Goal: Find specific page/section

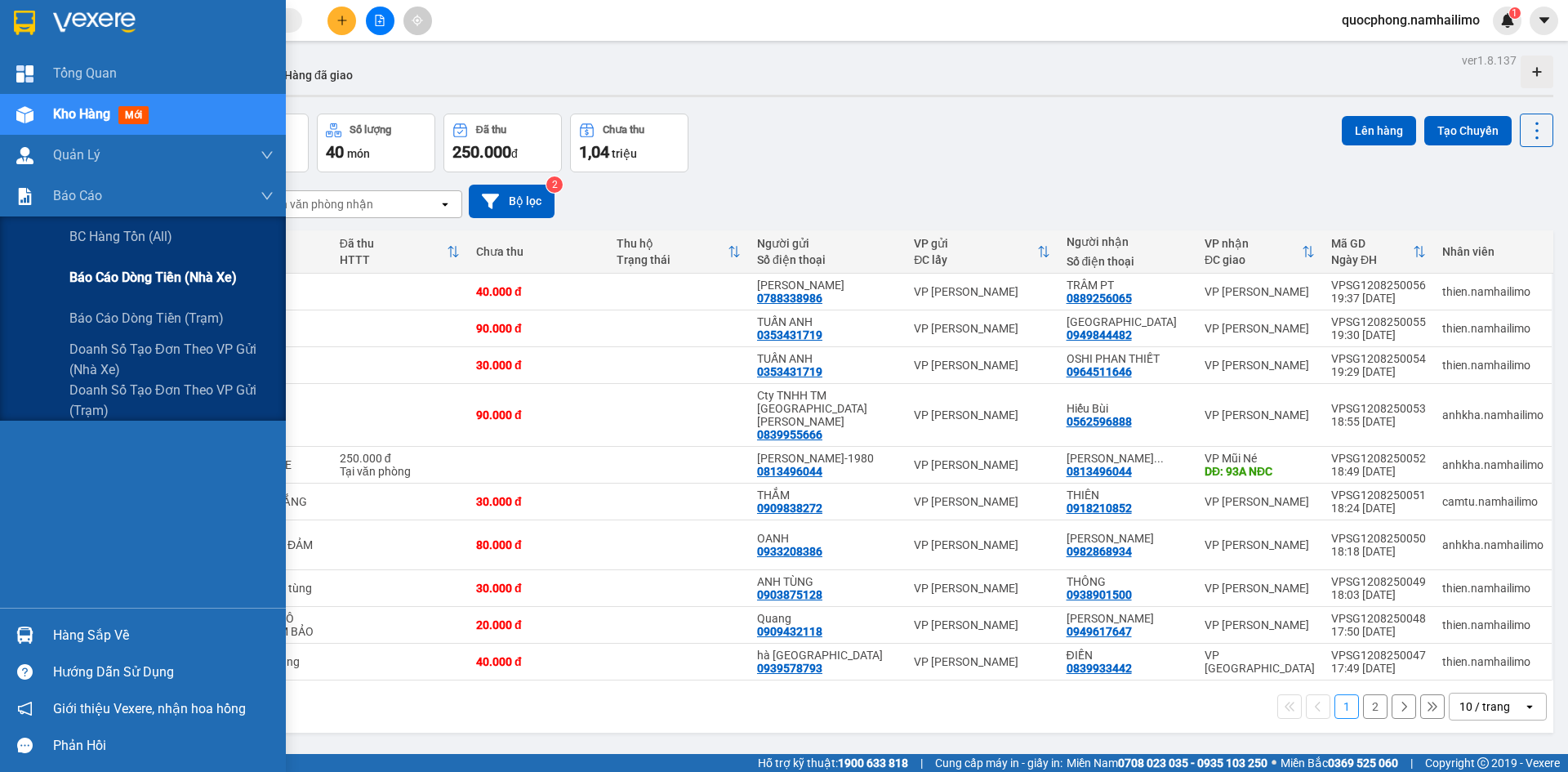
click at [113, 273] on span "Báo cáo dòng tiền (nhà xe)" at bounding box center [153, 277] width 168 height 21
click at [149, 351] on span "Doanh số tạo đơn theo VP gửi (nhà xe)" at bounding box center [171, 358] width 204 height 40
